Goal: Task Accomplishment & Management: Complete application form

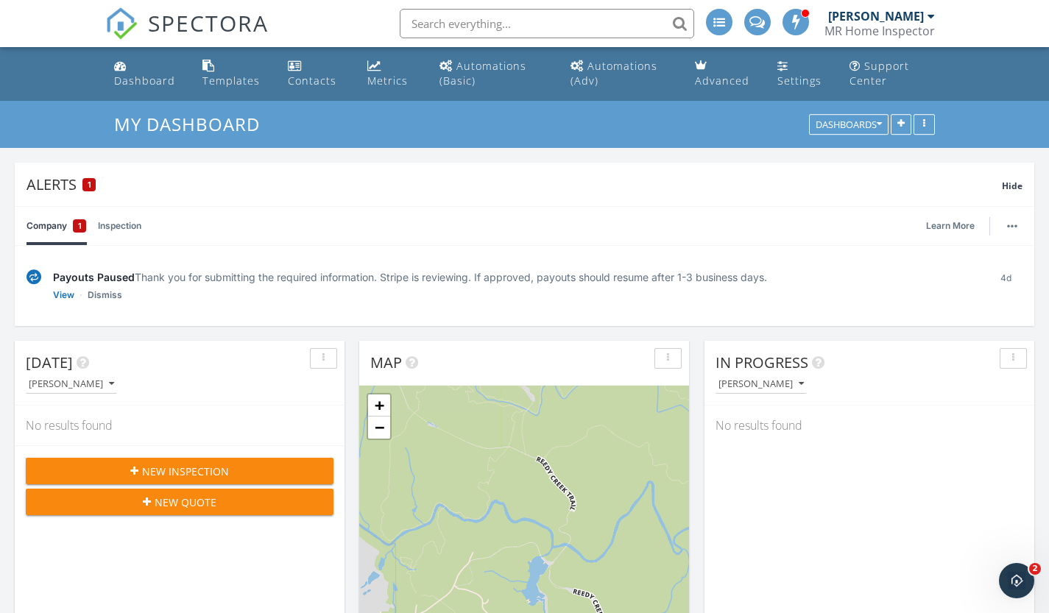
click at [50, 226] on link "Company 1" at bounding box center [57, 226] width 60 height 38
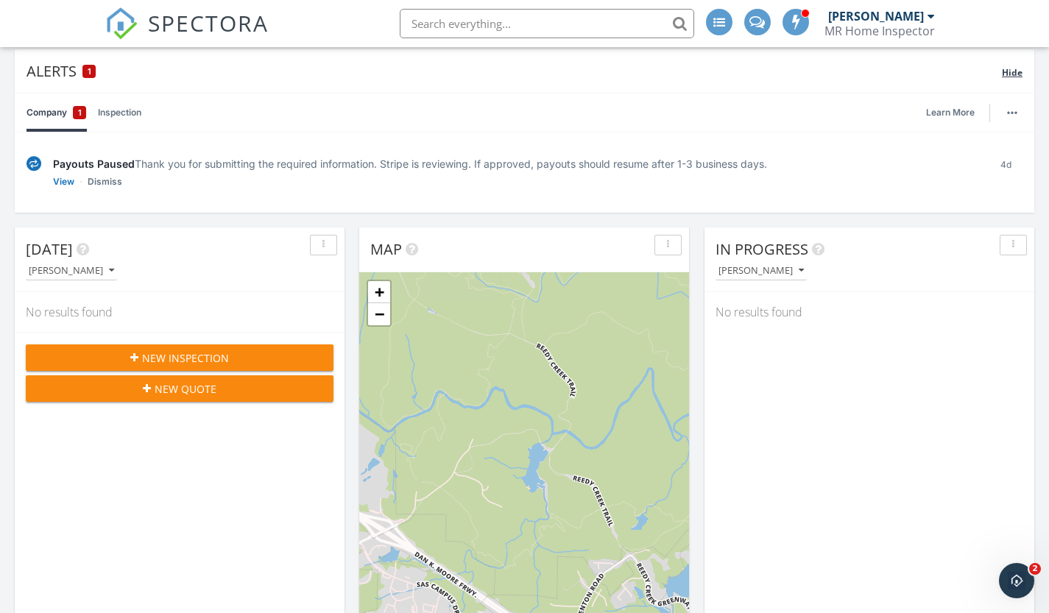
scroll to position [114, 0]
click at [63, 71] on div "Alerts 1" at bounding box center [515, 70] width 976 height 20
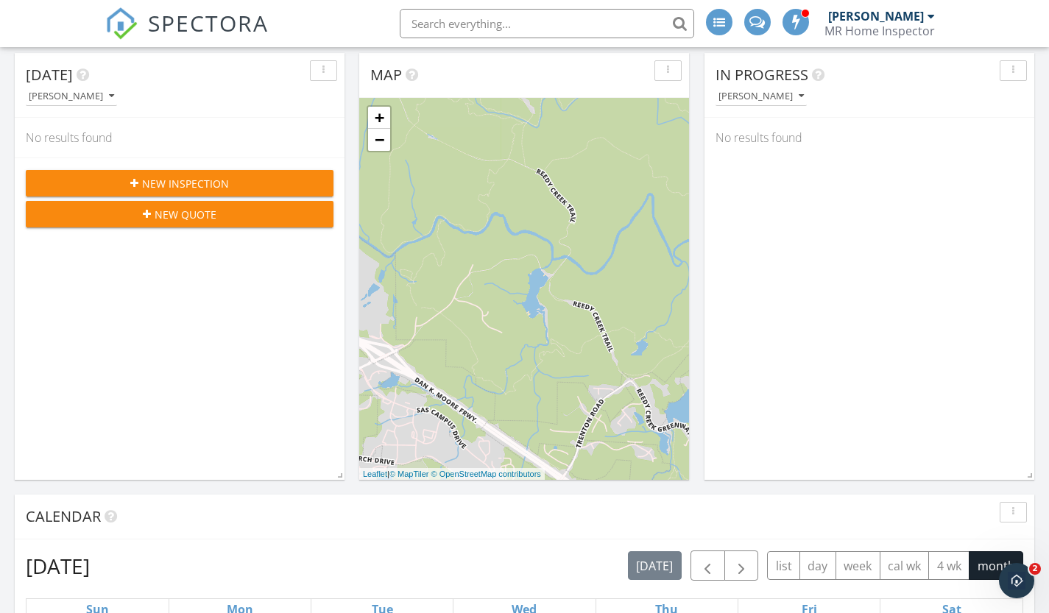
scroll to position [0, 0]
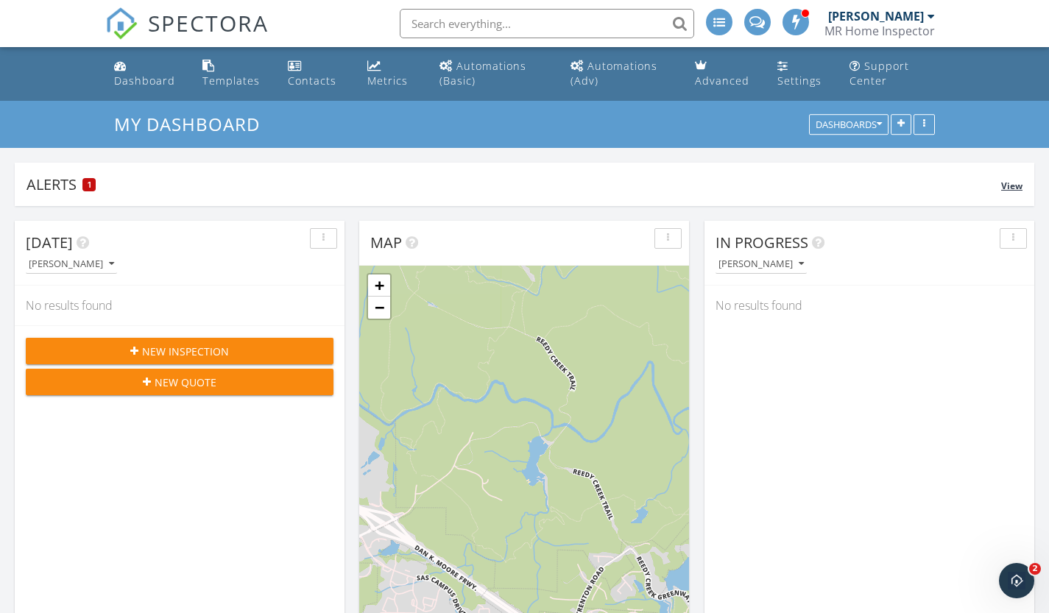
click at [85, 182] on div "1" at bounding box center [88, 184] width 13 height 13
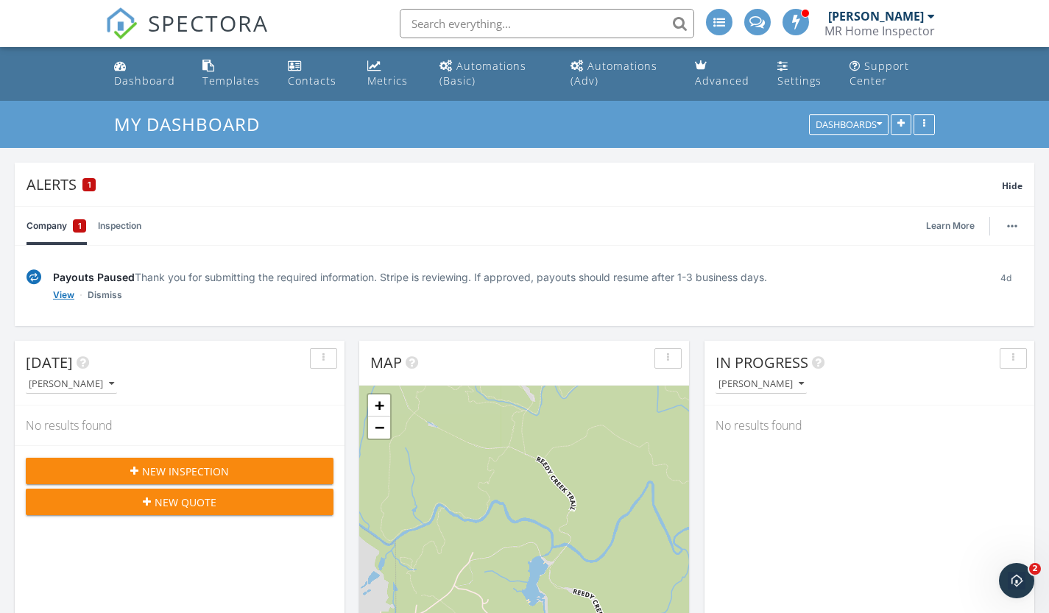
click at [63, 293] on link "View" at bounding box center [63, 295] width 21 height 15
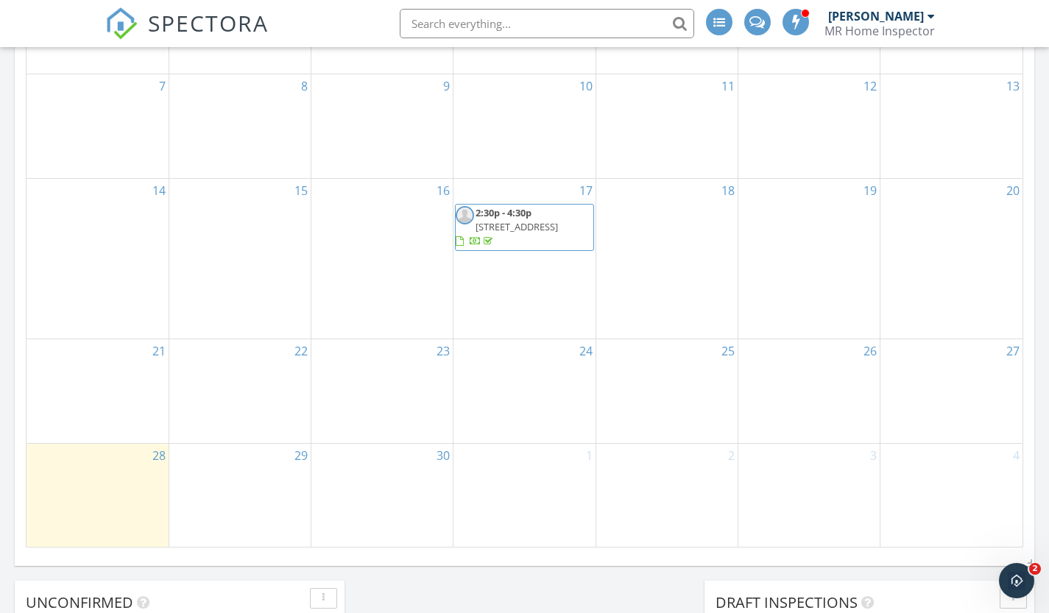
scroll to position [939, 0]
click at [848, 462] on div "3" at bounding box center [809, 494] width 141 height 103
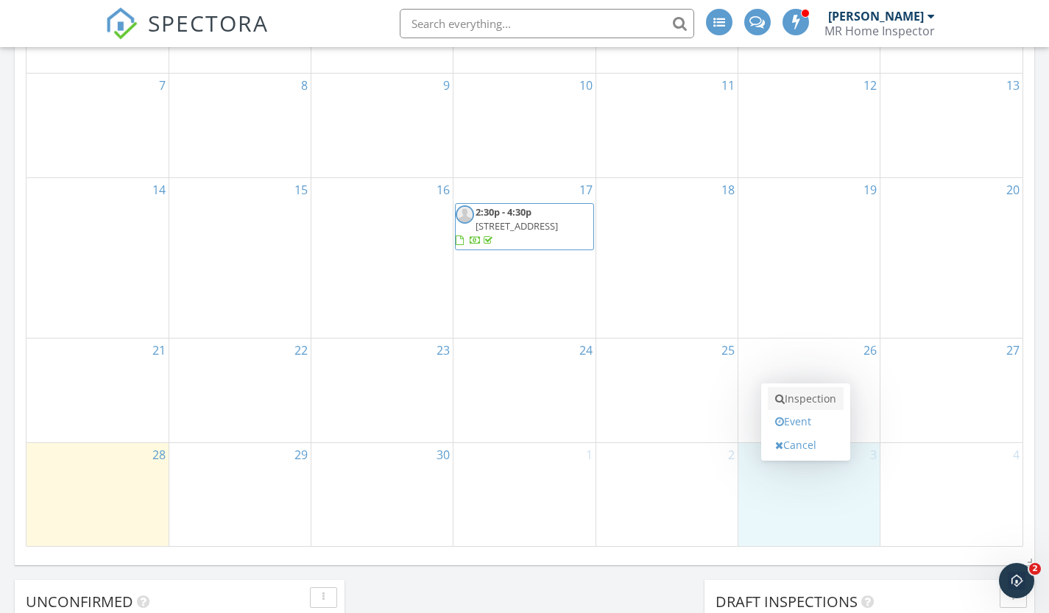
click at [815, 397] on link "Inspection" at bounding box center [806, 399] width 76 height 24
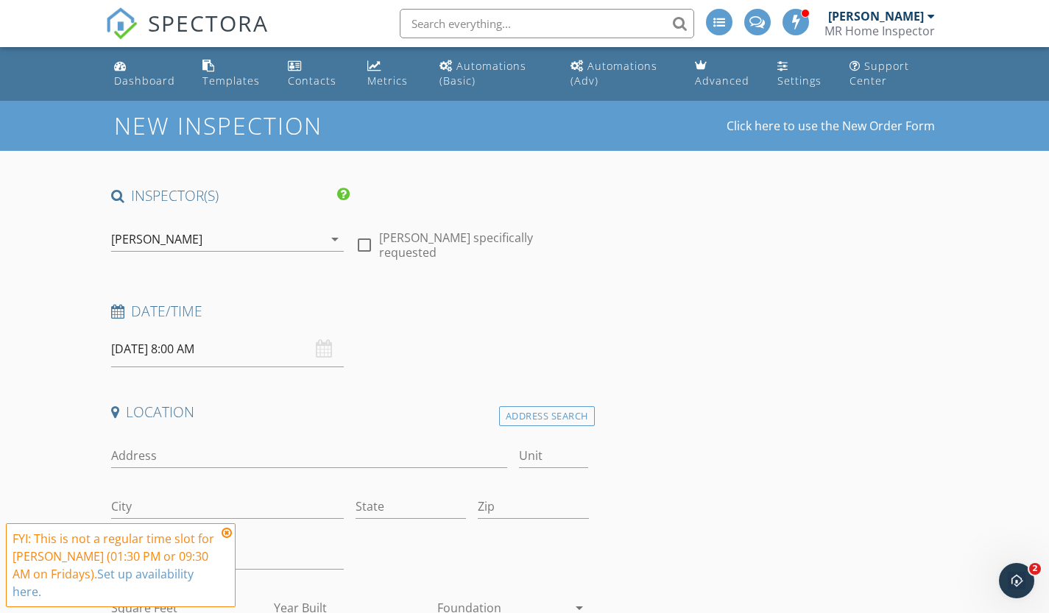
click at [225, 535] on icon at bounding box center [227, 533] width 10 height 12
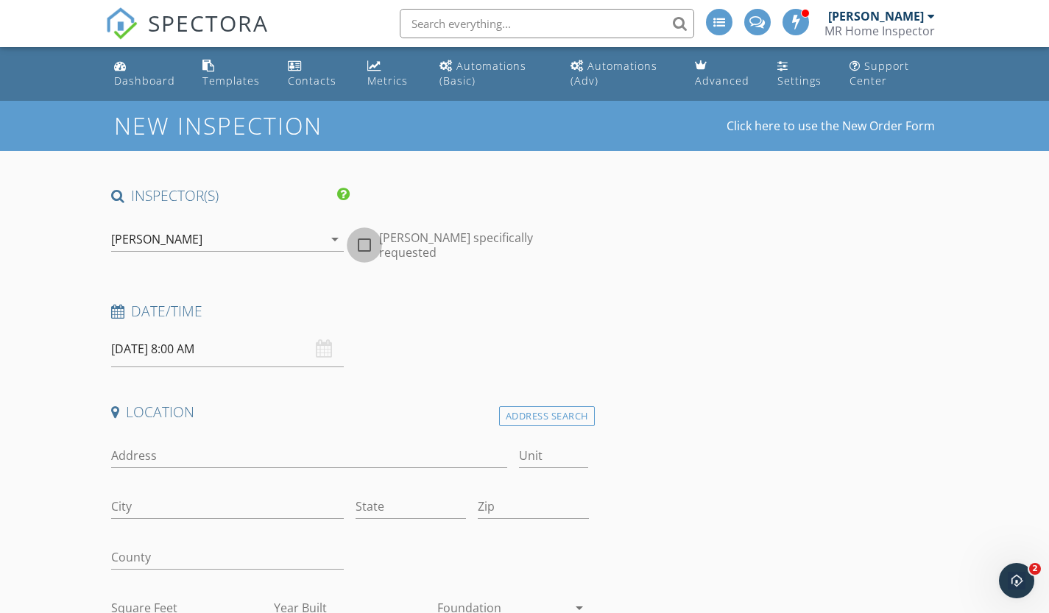
click at [361, 238] on div at bounding box center [364, 245] width 25 height 25
checkbox input "true"
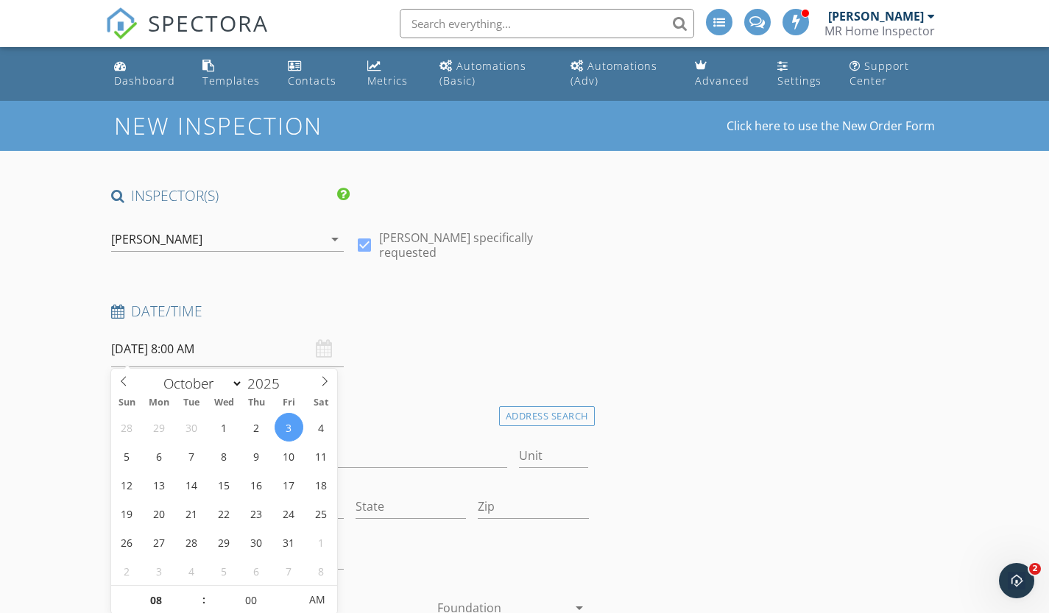
click at [259, 344] on input "10/03/2025 8:00 AM" at bounding box center [227, 349] width 233 height 36
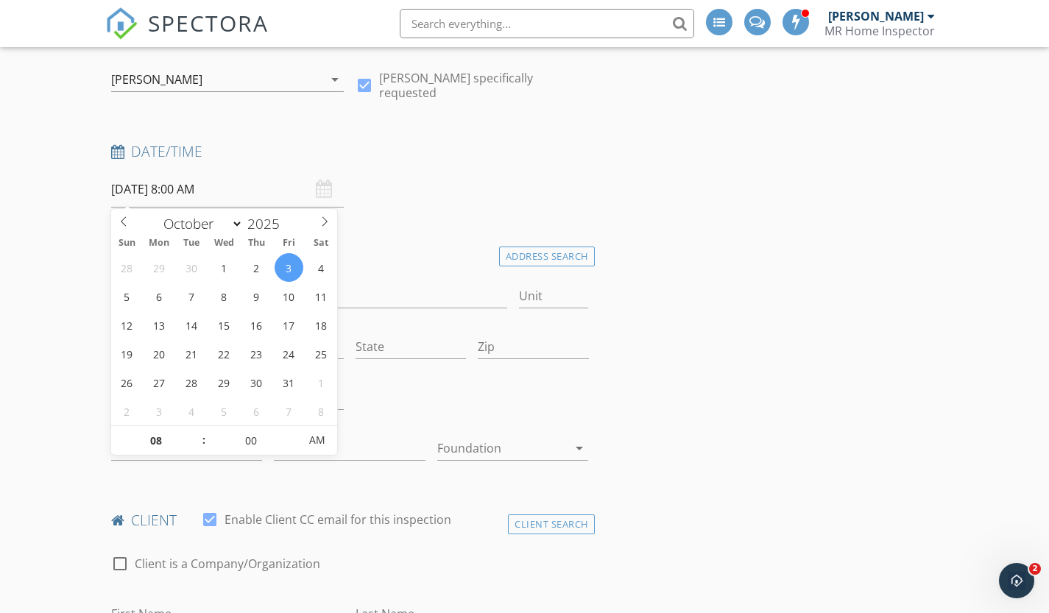
scroll to position [162, 0]
type input "09"
type input "10/03/2025 9:00 AM"
click at [197, 431] on span at bounding box center [196, 431] width 10 height 15
type input "10"
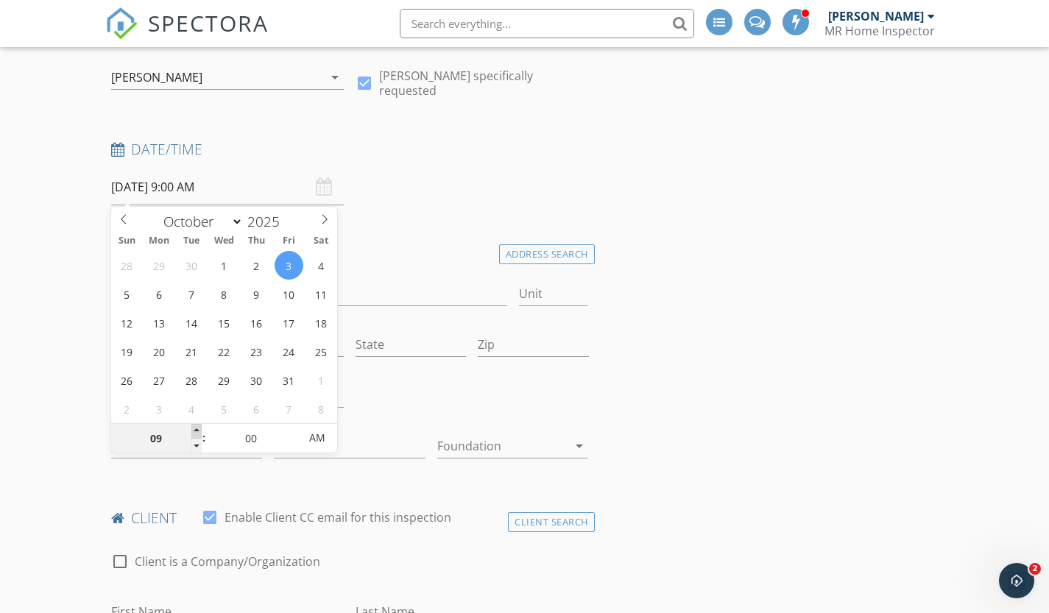
type input "10/03/2025 10:00 AM"
click at [197, 431] on span at bounding box center [196, 431] width 10 height 15
type input "11"
type input "10/03/2025 11:00 AM"
click at [197, 431] on span at bounding box center [196, 431] width 10 height 15
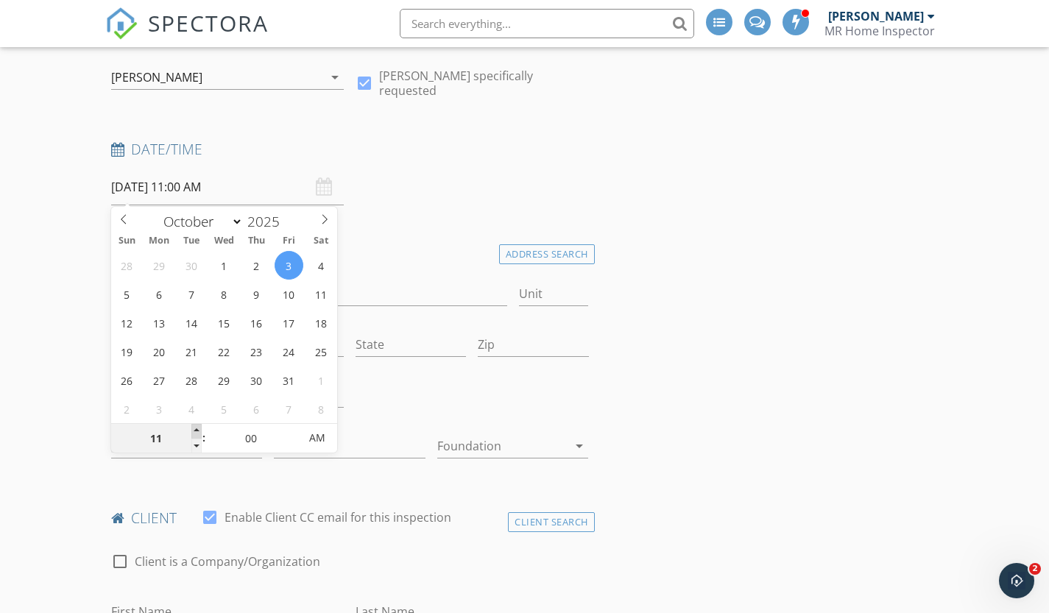
type input "12"
type input "10/03/2025 12:00 PM"
click at [197, 431] on span at bounding box center [196, 431] width 10 height 15
type input "01"
type input "10/03/2025 1:00 PM"
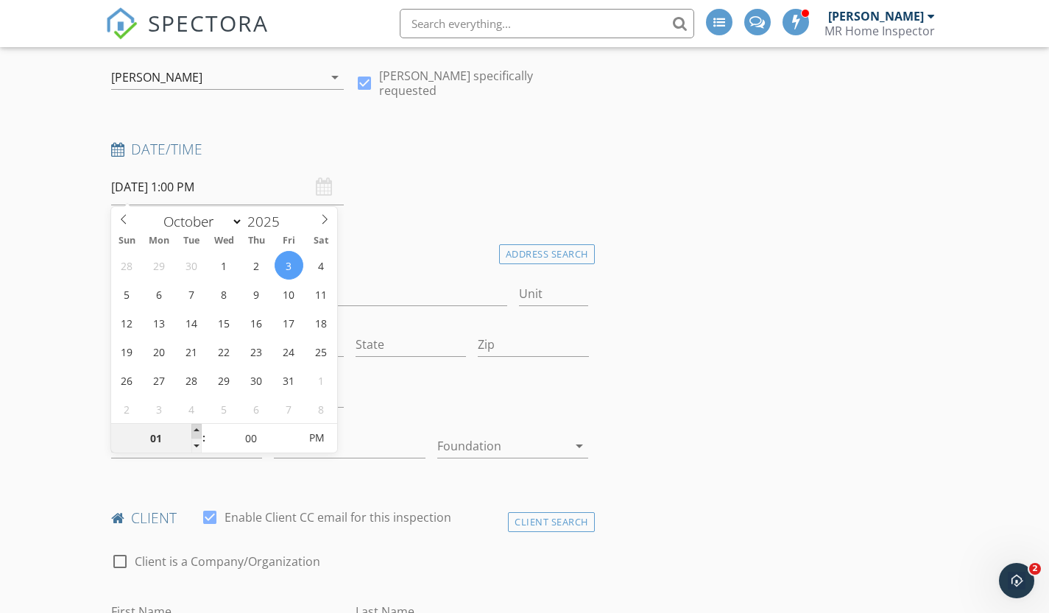
click at [197, 431] on span at bounding box center [196, 431] width 10 height 15
type input "05"
type input "10/03/2025 1:05 PM"
click at [288, 429] on span at bounding box center [291, 431] width 10 height 15
type input "10"
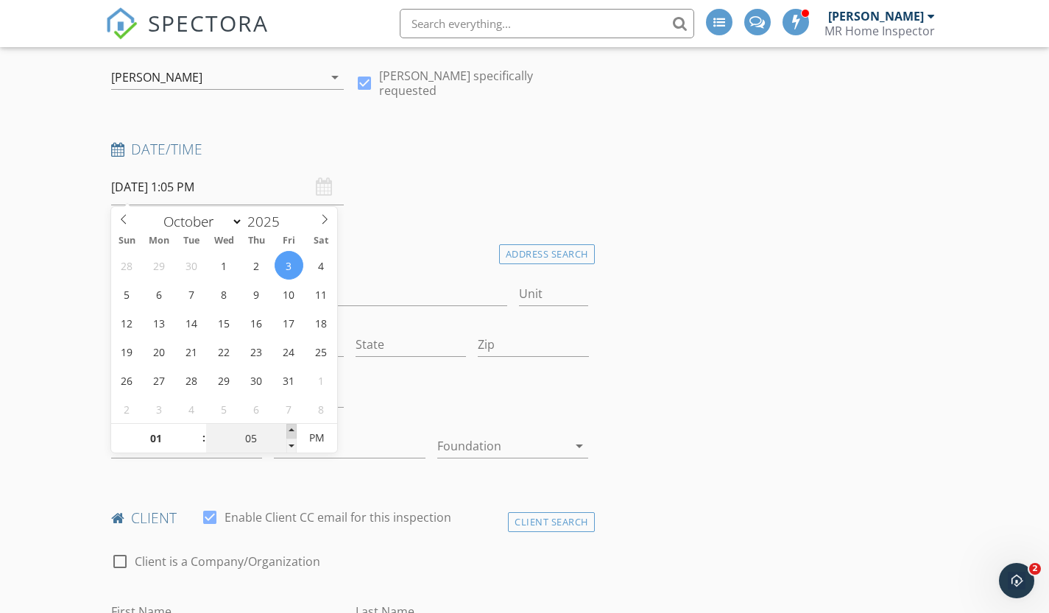
type input "10/03/2025 1:10 PM"
click at [288, 429] on span at bounding box center [291, 431] width 10 height 15
type input "15"
type input "10/03/2025 1:15 PM"
click at [288, 429] on span at bounding box center [291, 431] width 10 height 15
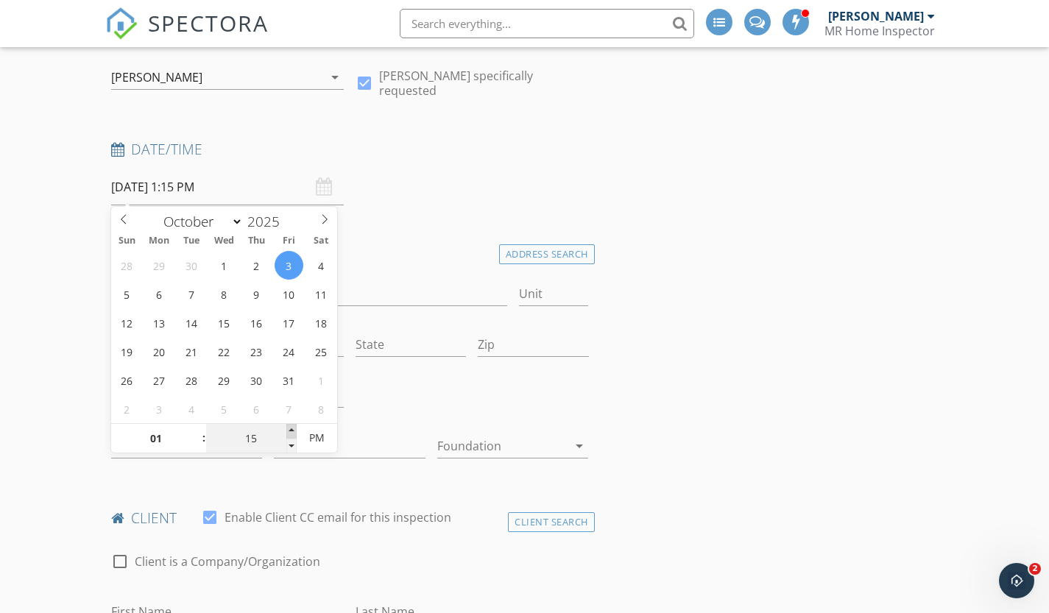
type input "20"
type input "10/03/2025 1:20 PM"
click at [288, 429] on span at bounding box center [291, 431] width 10 height 15
type input "25"
type input "10/03/2025 1:25 PM"
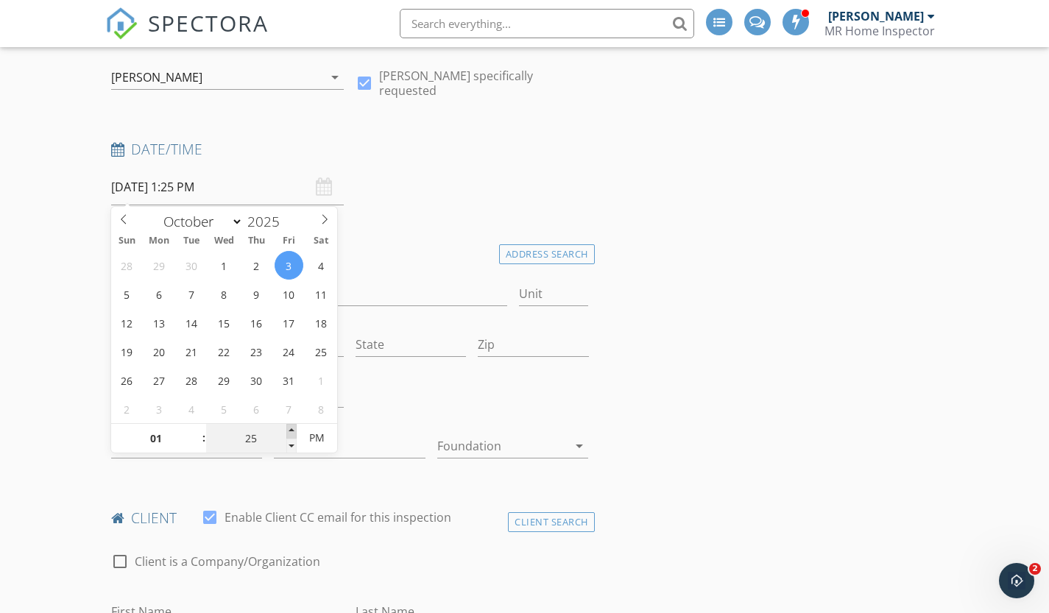
click at [288, 429] on span at bounding box center [291, 431] width 10 height 15
type input "30"
type input "[DATE] 1:30 PM"
click at [288, 429] on span at bounding box center [291, 431] width 10 height 15
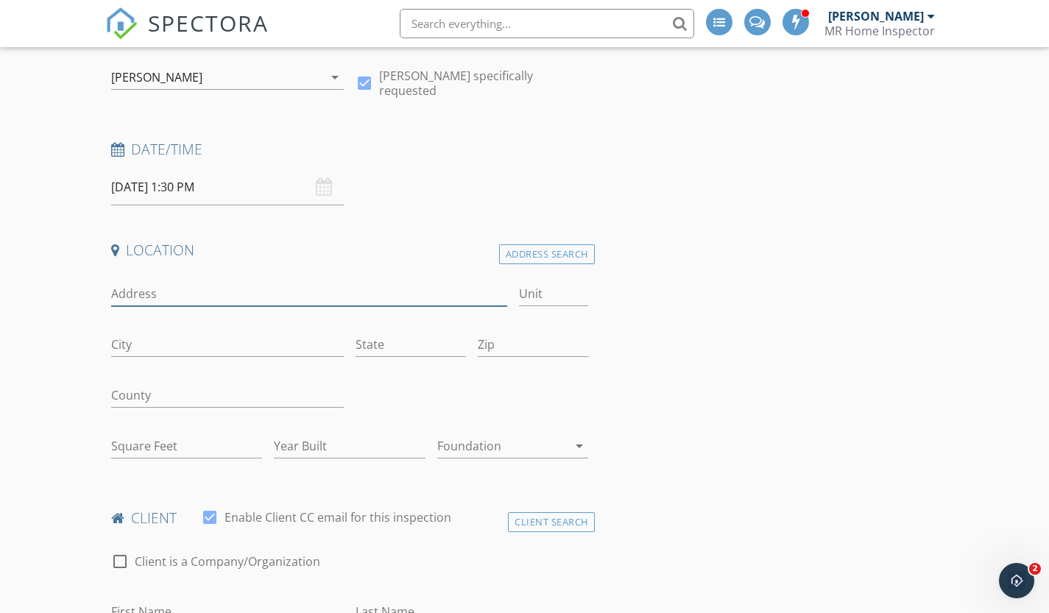
click at [185, 296] on input "Address" at bounding box center [309, 294] width 396 height 24
type input "[STREET_ADDRESS][PERSON_NAME]"
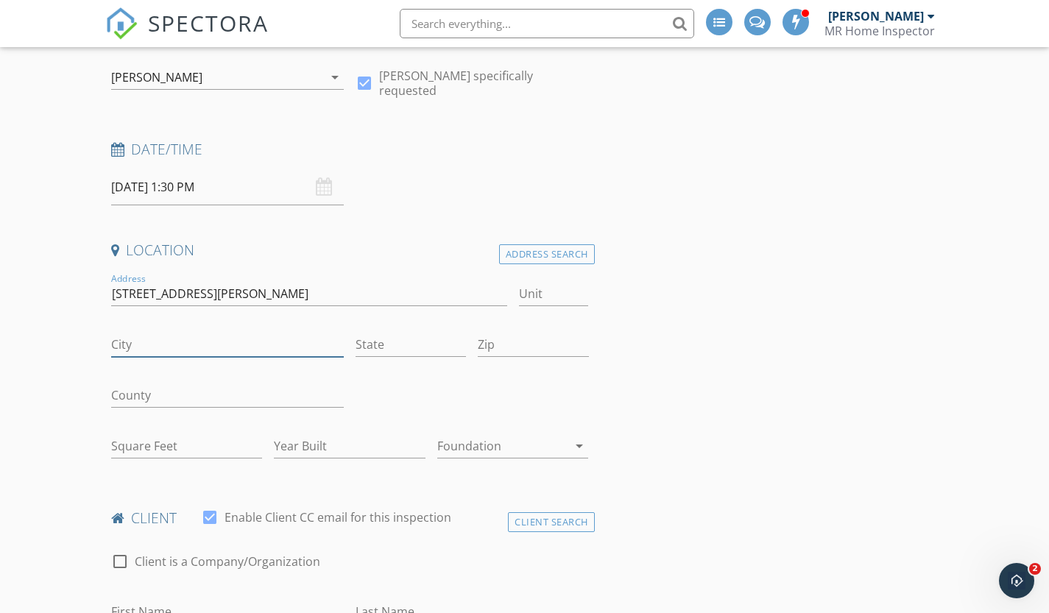
click at [187, 344] on input "City" at bounding box center [227, 345] width 233 height 24
type input "[PERSON_NAME]"
click at [528, 256] on div "Address Search" at bounding box center [547, 255] width 96 height 20
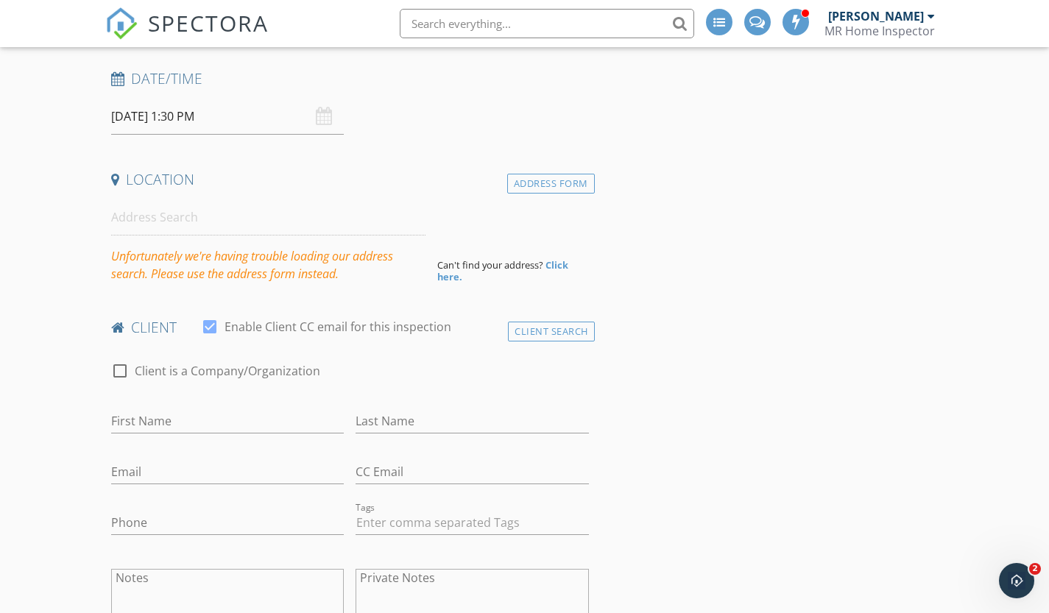
scroll to position [233, 0]
click at [567, 263] on strong "Click here." at bounding box center [502, 270] width 131 height 25
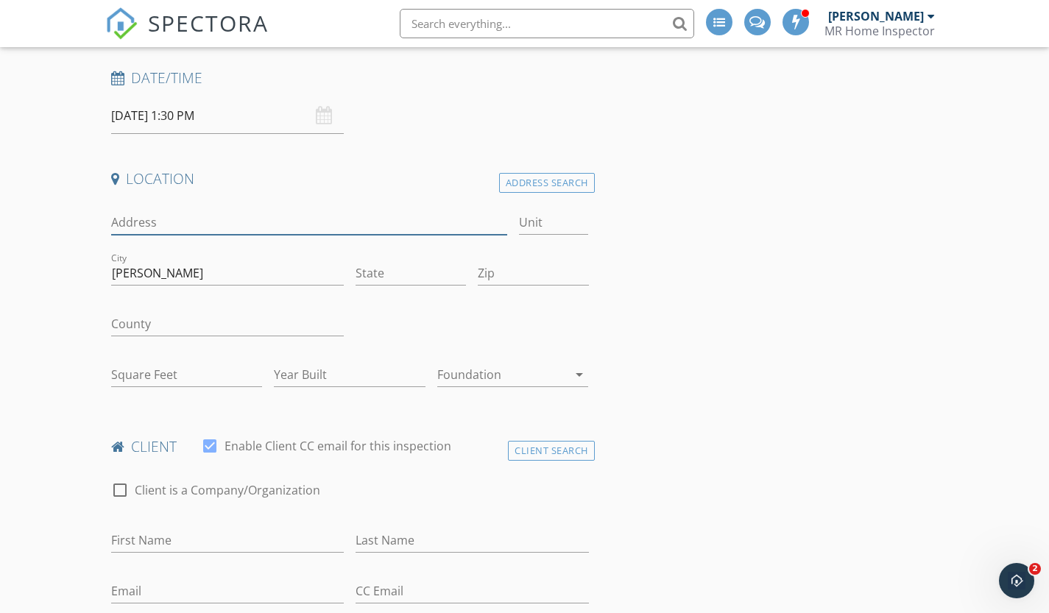
click at [189, 222] on input "Address" at bounding box center [309, 223] width 396 height 24
type input "[STREET_ADDRESS][PERSON_NAME]"
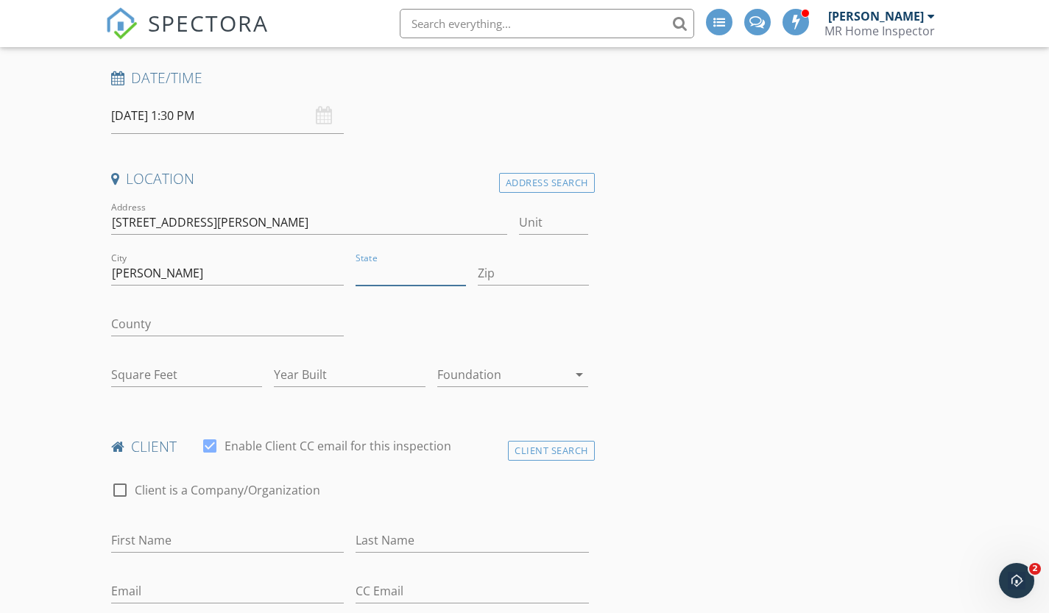
click at [365, 274] on input "State" at bounding box center [411, 273] width 110 height 24
type input "NC"
click at [514, 272] on input "Zip" at bounding box center [533, 273] width 110 height 24
type input "27527"
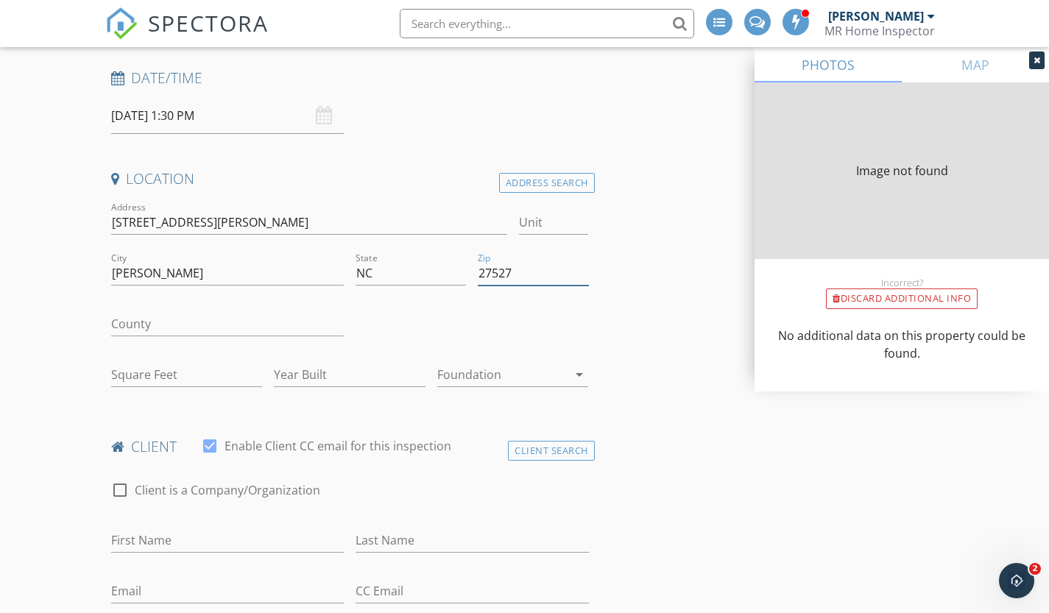
type input "2052"
type input "2002"
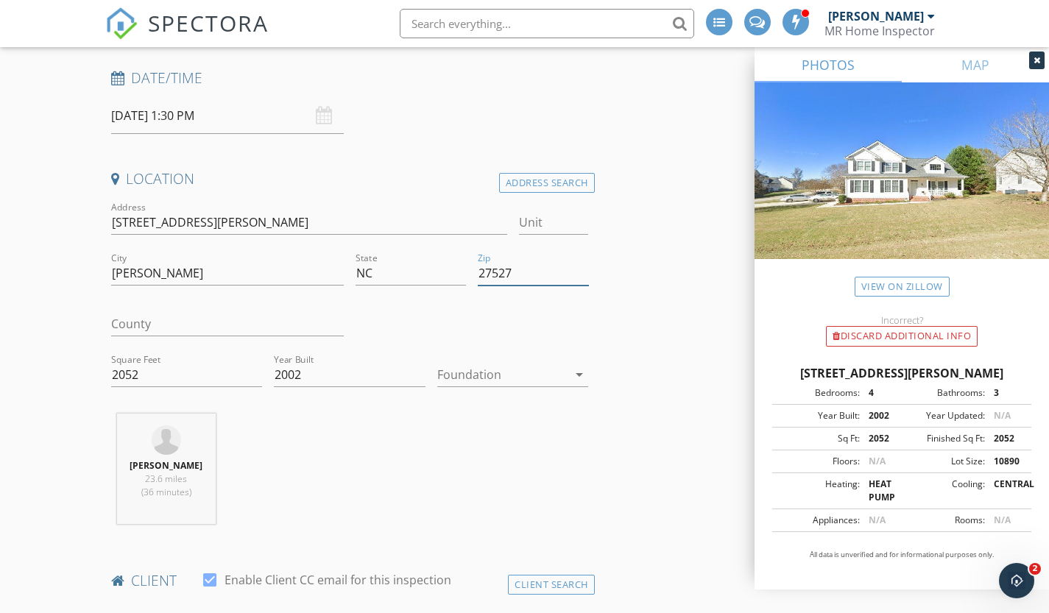
type input "27527"
click at [1035, 60] on icon at bounding box center [1037, 60] width 7 height 9
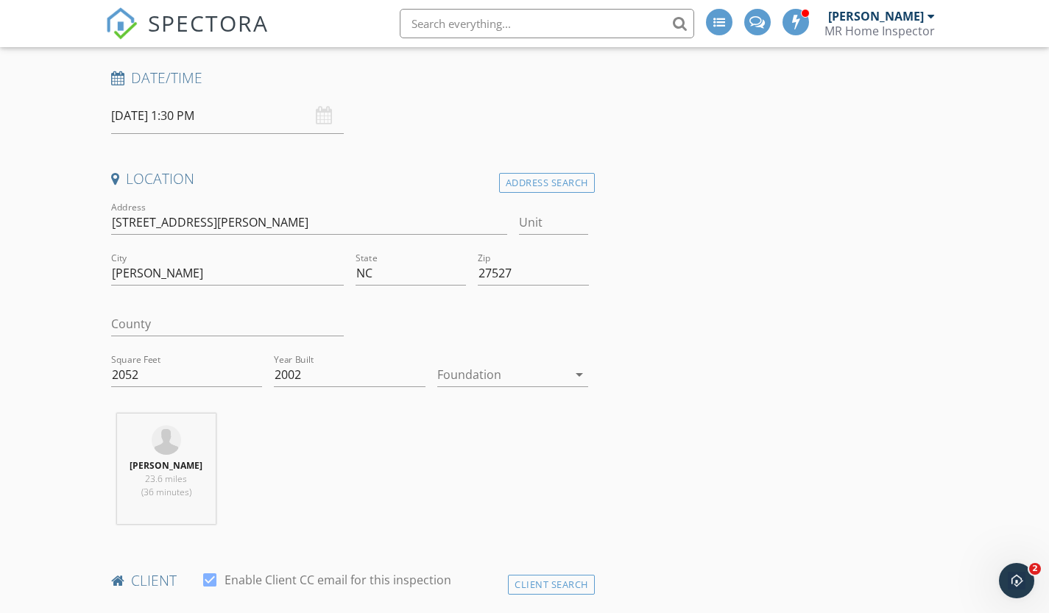
click at [581, 374] on icon "arrow_drop_down" at bounding box center [580, 375] width 18 height 18
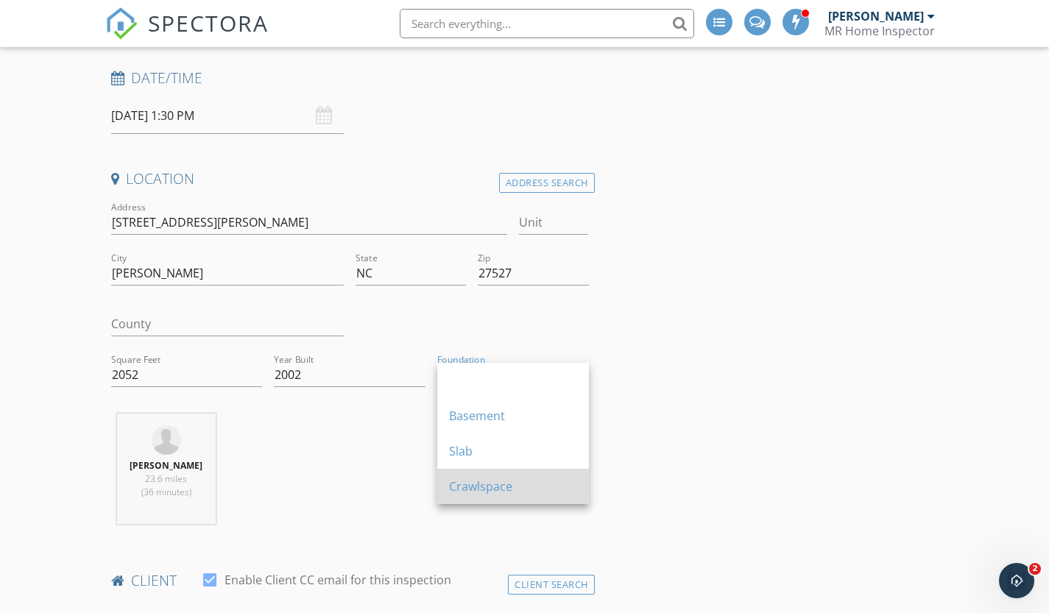
click at [463, 483] on div "Crawlspace" at bounding box center [513, 487] width 128 height 18
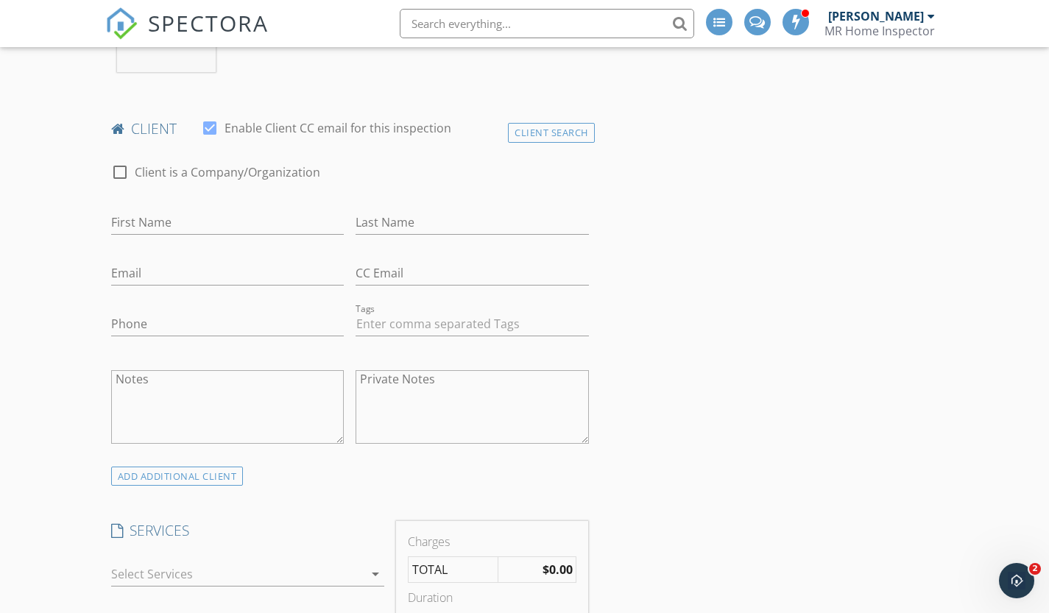
scroll to position [686, 0]
click at [154, 228] on input "First Name" at bounding box center [227, 222] width 233 height 24
type input "[PERSON_NAME]"
click at [356, 220] on input "Last Name" at bounding box center [472, 222] width 233 height 24
type input "[PERSON_NAME]"
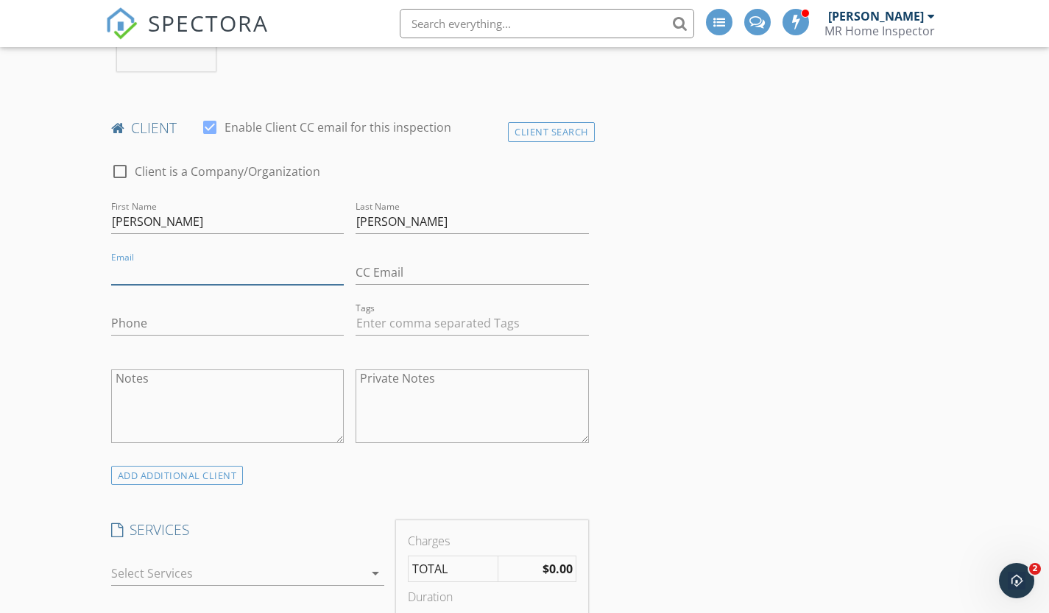
click at [180, 267] on input "Email" at bounding box center [227, 273] width 233 height 24
type input "[EMAIL_ADDRESS][DOMAIN_NAME]"
click at [165, 322] on input "Phone" at bounding box center [227, 324] width 233 height 24
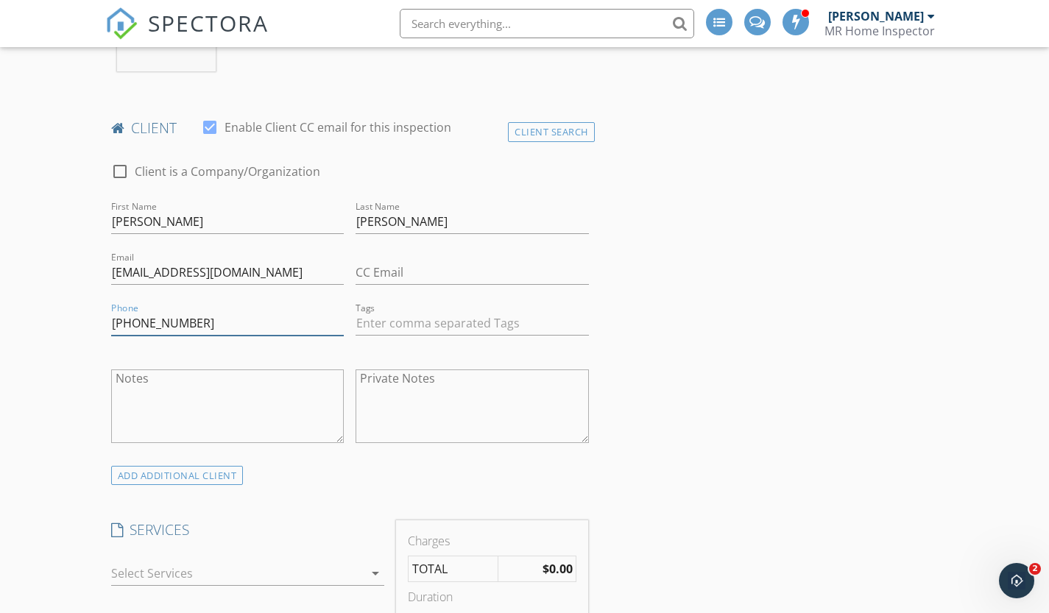
type input "[PHONE_NUMBER]"
click at [215, 404] on textarea "Notes" at bounding box center [227, 407] width 233 height 74
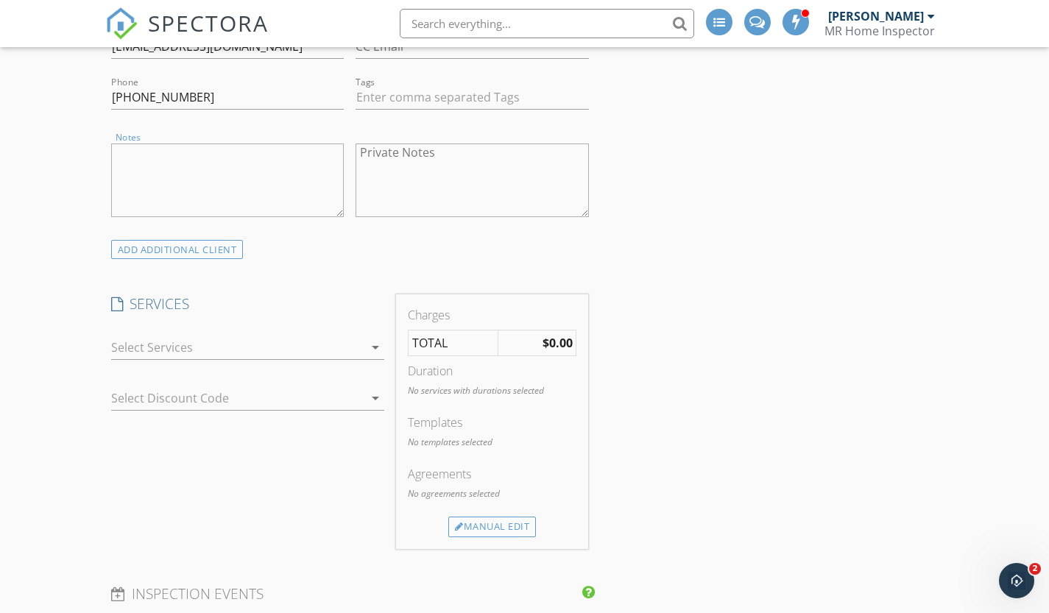
scroll to position [913, 0]
click at [166, 245] on div "ADD ADDITIONAL client" at bounding box center [177, 249] width 133 height 20
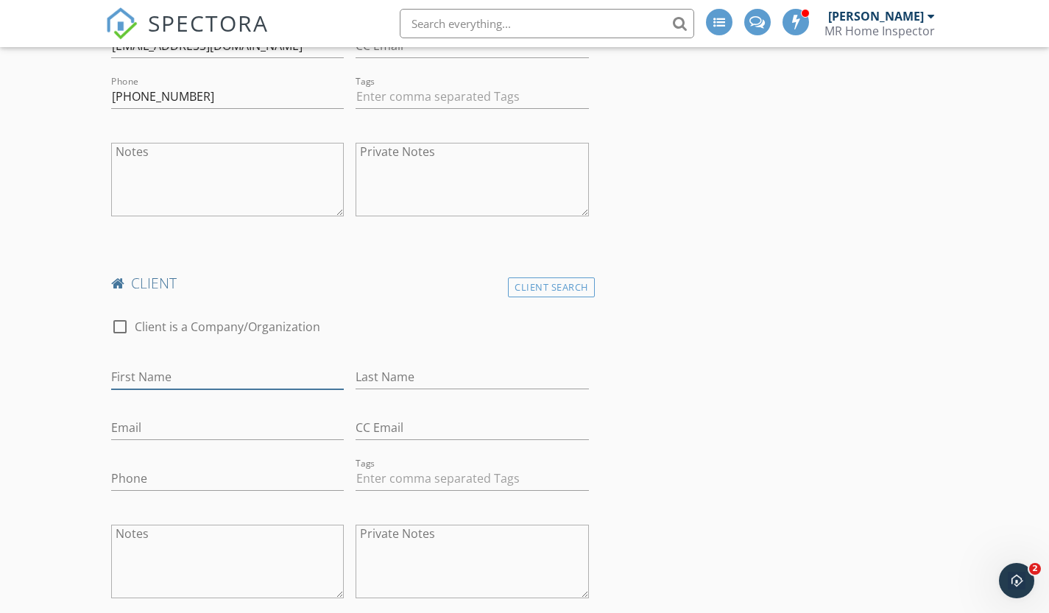
click at [124, 379] on input "First Name" at bounding box center [227, 377] width 233 height 24
type input "[PERSON_NAME]"
click at [365, 382] on input "Last Name" at bounding box center [472, 377] width 233 height 24
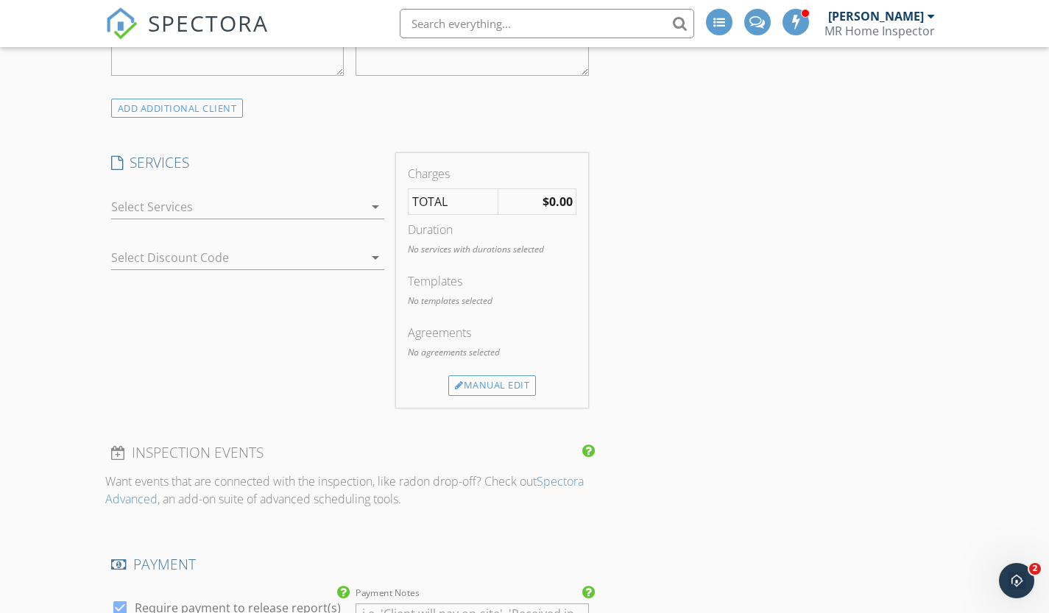
scroll to position [1437, 0]
type input "[PERSON_NAME]"
click at [376, 205] on icon "arrow_drop_down" at bounding box center [376, 206] width 18 height 18
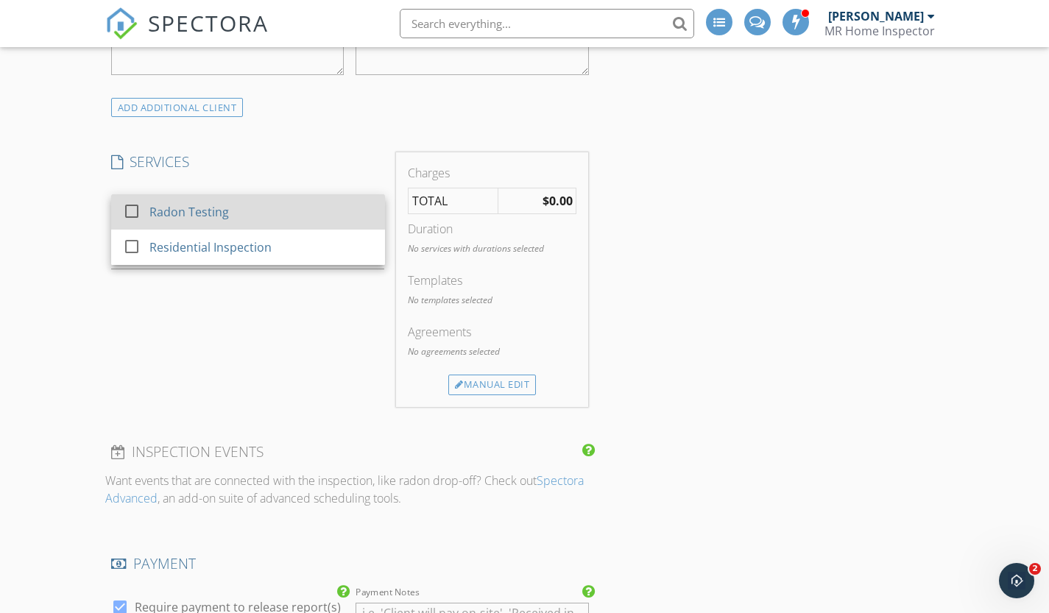
click at [133, 208] on div at bounding box center [131, 210] width 25 height 25
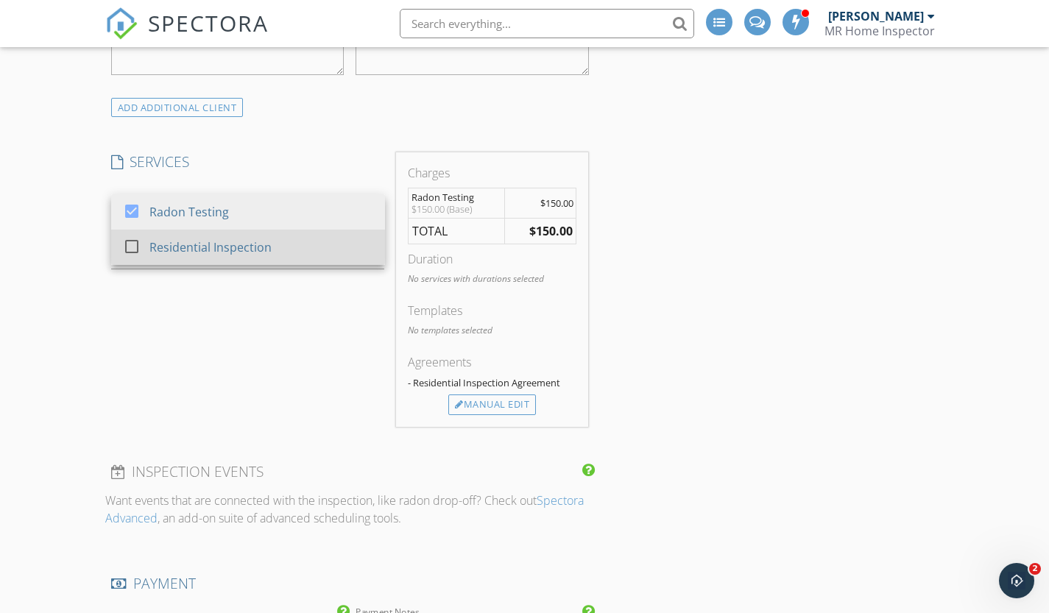
click at [133, 241] on div at bounding box center [131, 245] width 25 height 25
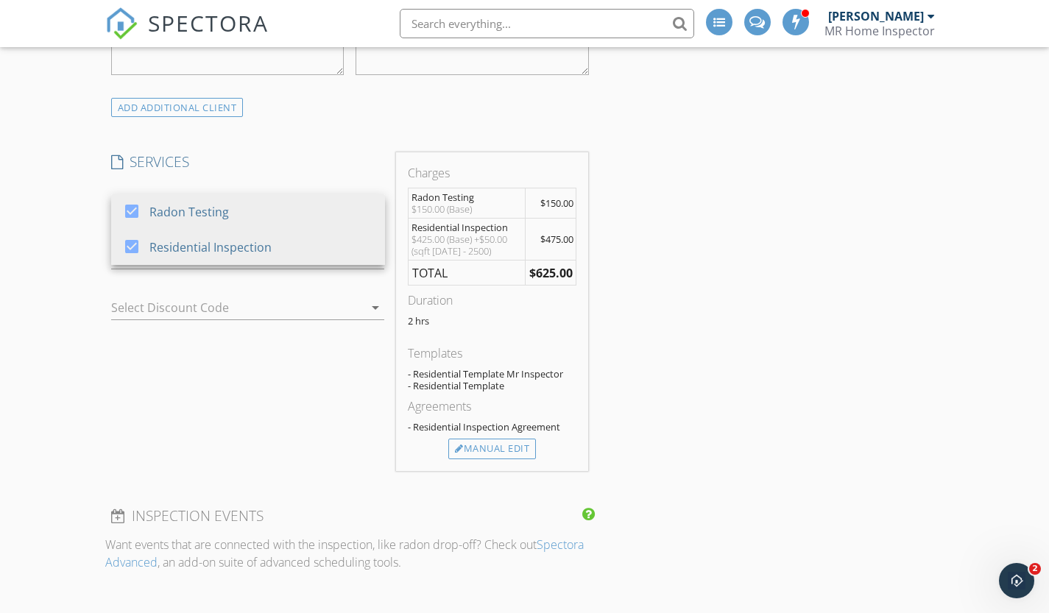
click at [378, 306] on icon "arrow_drop_down" at bounding box center [376, 308] width 18 height 18
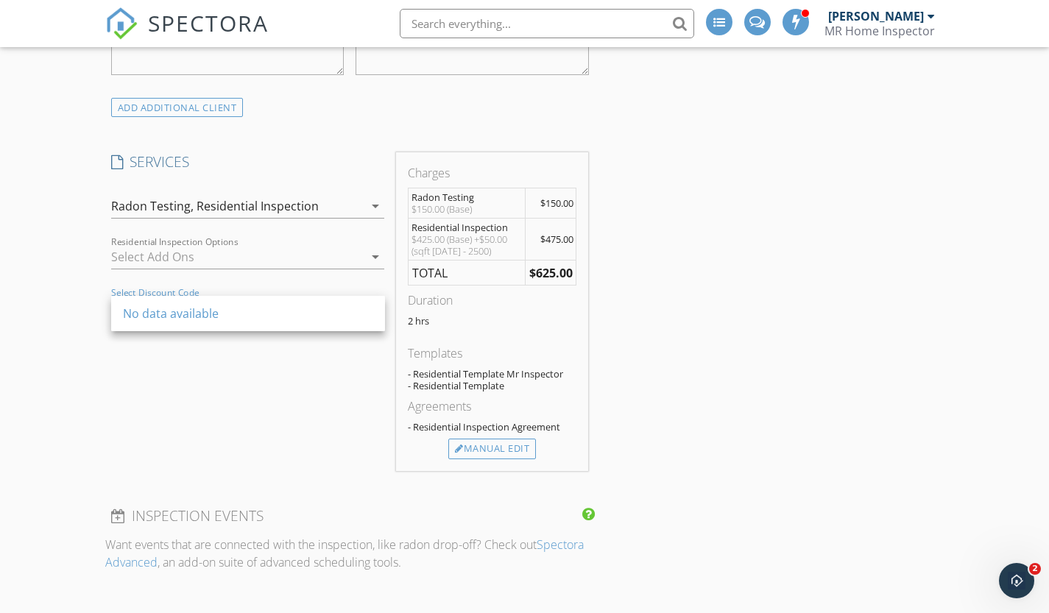
click at [378, 306] on div "No data available" at bounding box center [248, 313] width 274 height 35
click at [312, 392] on div "SERVICES check_box Radon Testing check_box Residential Inspection Radon Testing…" at bounding box center [248, 311] width 286 height 319
click at [376, 255] on icon "arrow_drop_down" at bounding box center [376, 257] width 18 height 18
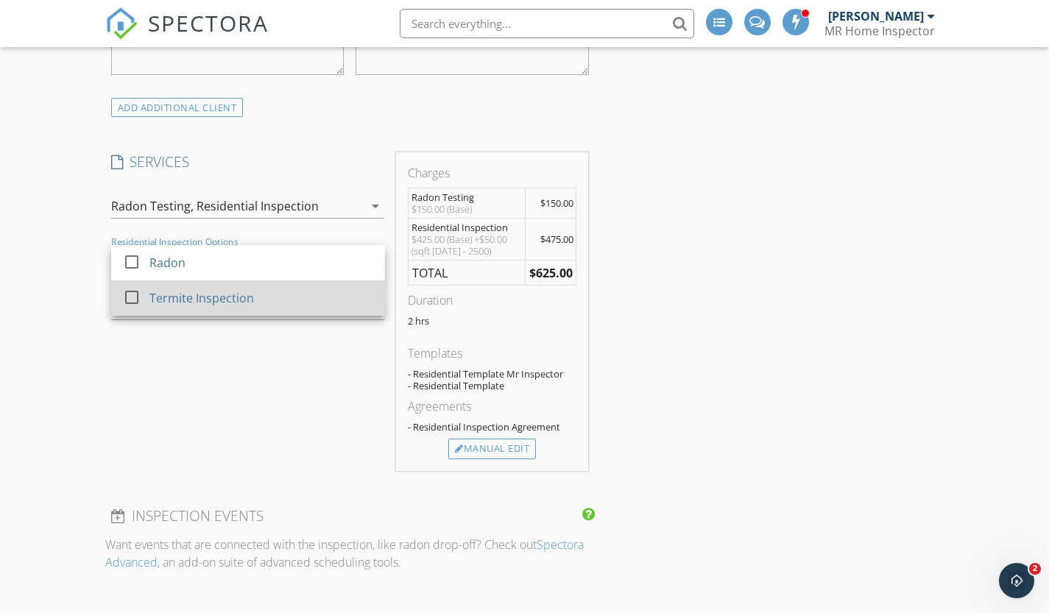
click at [137, 291] on div at bounding box center [131, 296] width 25 height 25
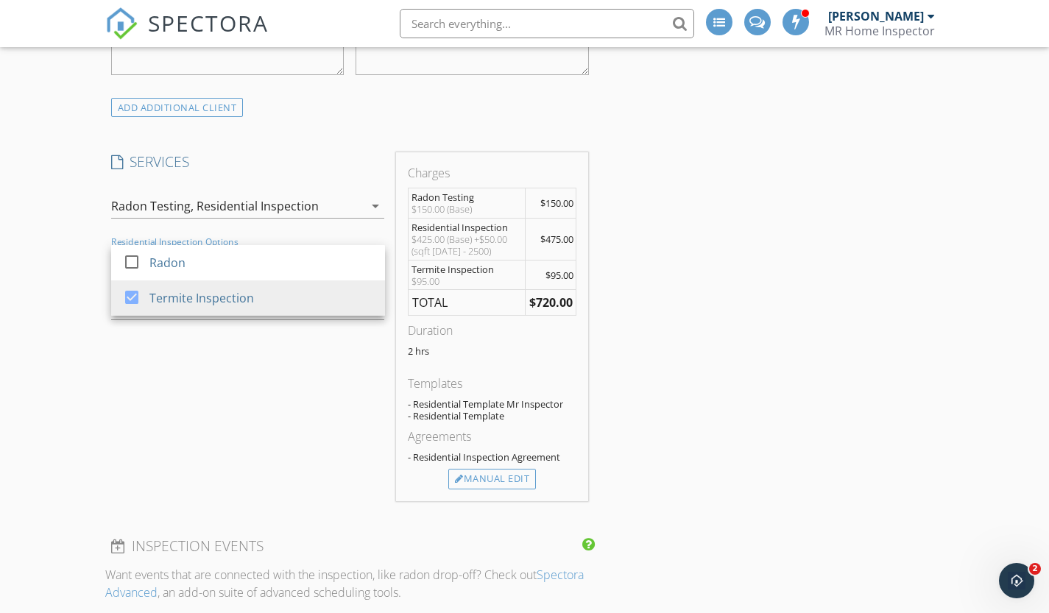
click at [350, 405] on div "SERVICES check_box Radon Testing check_box Residential Inspection Radon Testing…" at bounding box center [248, 326] width 286 height 348
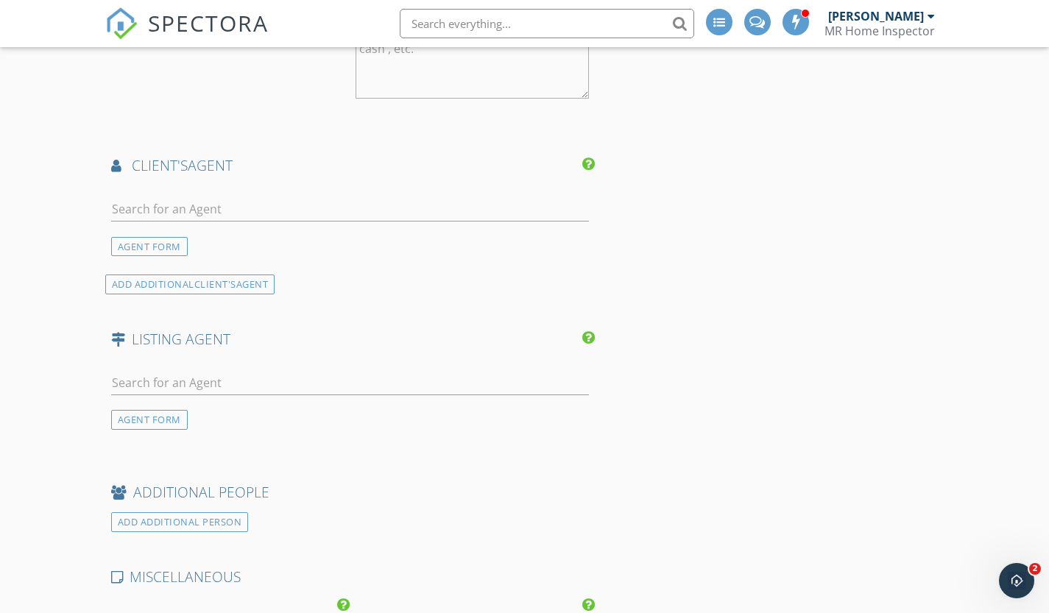
scroll to position [2111, 0]
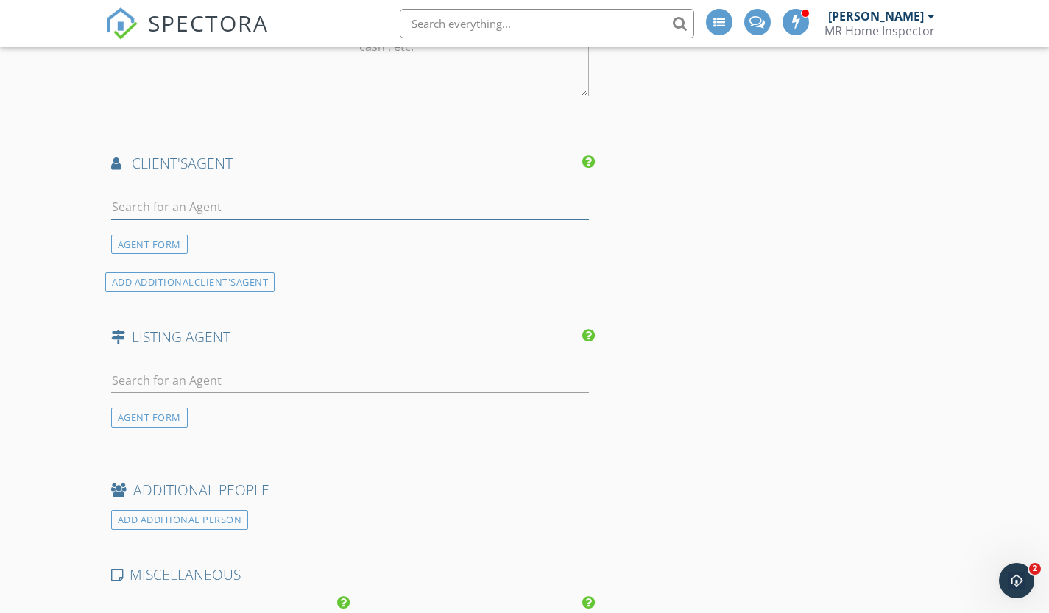
click at [146, 202] on input "text" at bounding box center [350, 207] width 478 height 24
type input "[PERSON_NAME]"
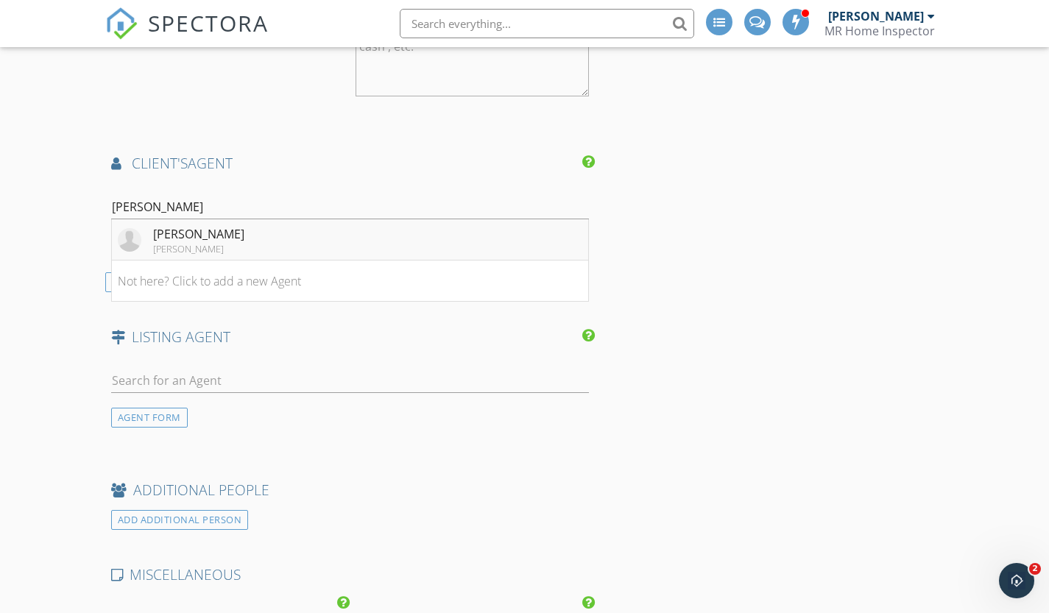
click at [194, 246] on div "[PERSON_NAME]" at bounding box center [198, 249] width 91 height 12
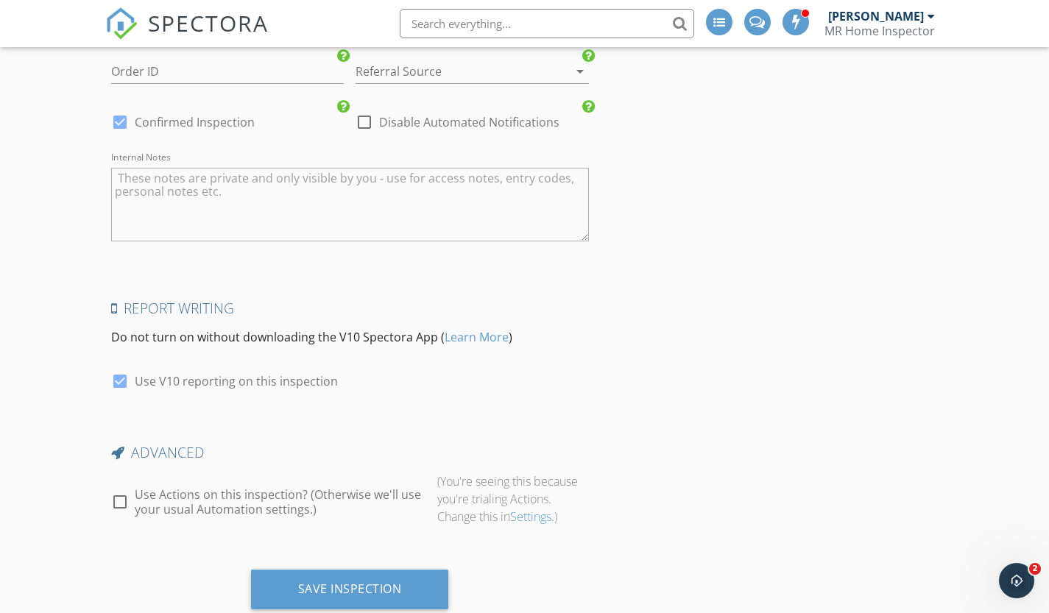
scroll to position [2981, 0]
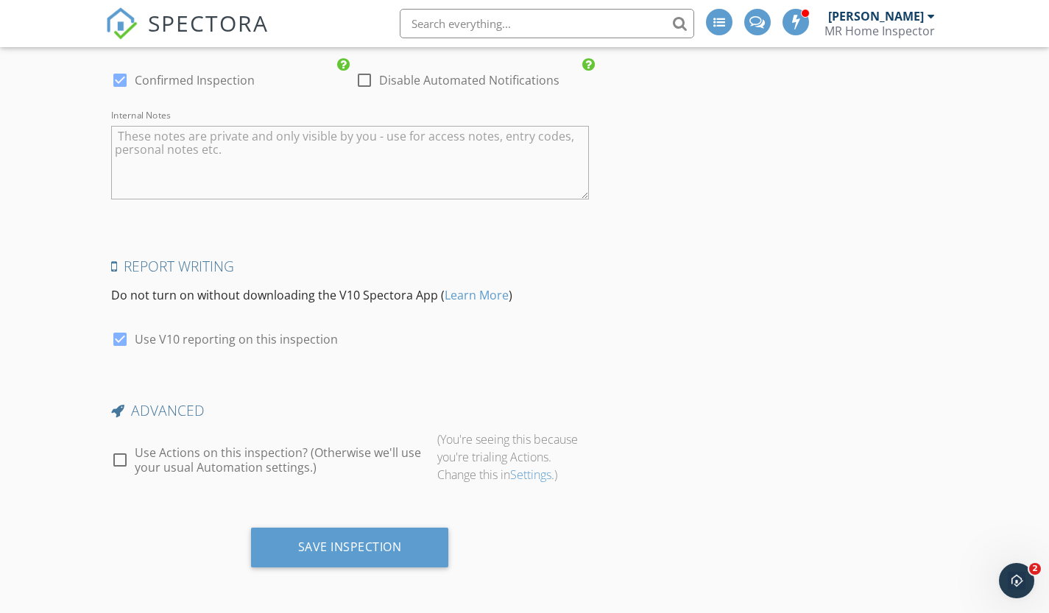
click at [117, 458] on div at bounding box center [120, 460] width 25 height 25
checkbox input "true"
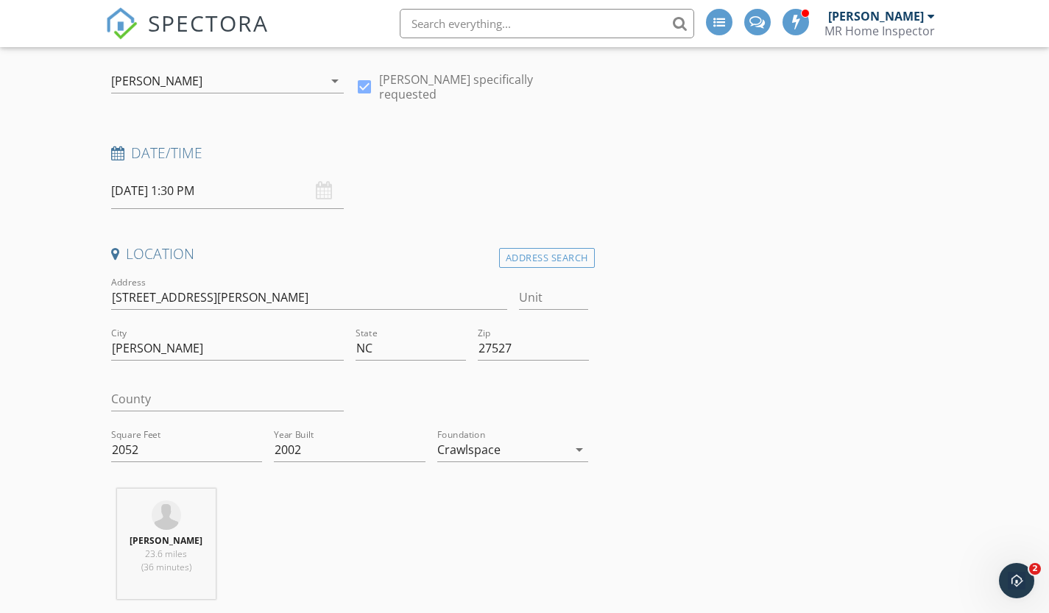
scroll to position [156, 0]
click at [113, 451] on input "2052" at bounding box center [187, 452] width 152 height 24
type input "2"
type input "1859"
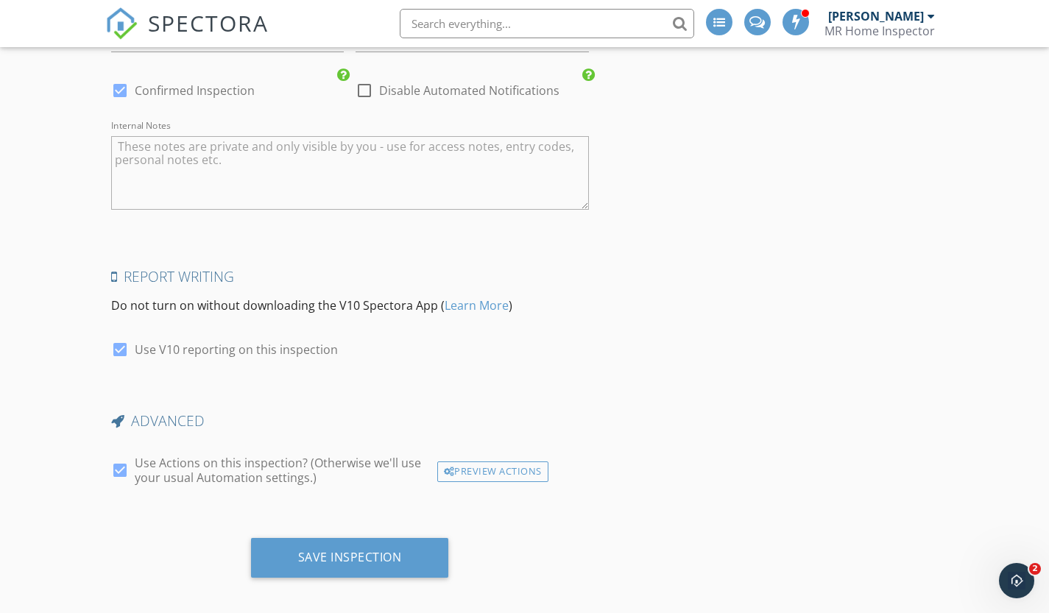
scroll to position [2981, 0]
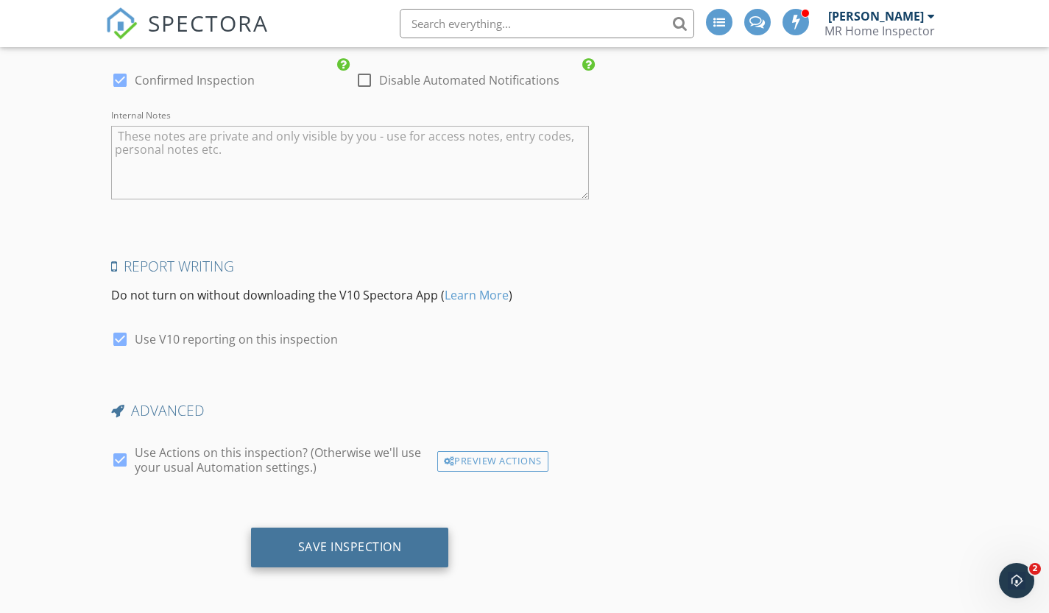
click at [347, 544] on div "Save Inspection" at bounding box center [350, 547] width 104 height 15
